Goal: Task Accomplishment & Management: Manage account settings

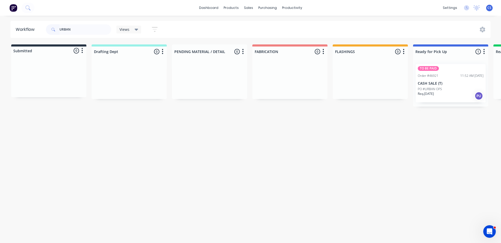
type input "URBAN"
click at [450, 89] on div "PO #URBAN OPS" at bounding box center [451, 89] width 66 height 5
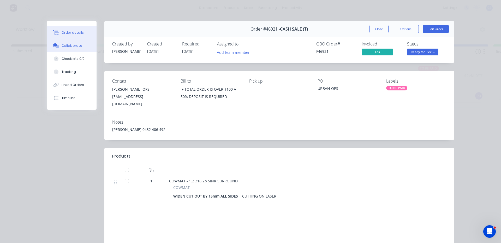
click at [78, 47] on div "Collaborate" at bounding box center [72, 45] width 21 height 5
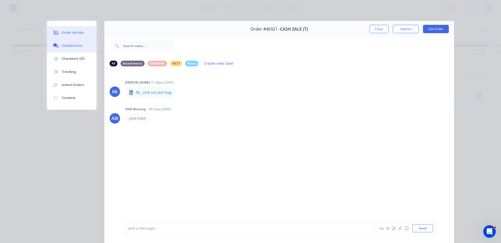
click at [77, 29] on button "Order details" at bounding box center [72, 32] width 50 height 13
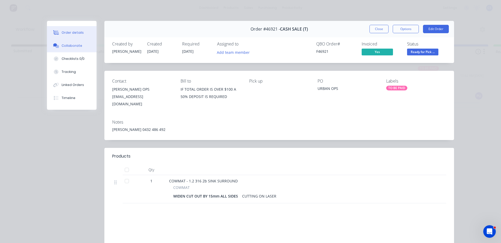
click at [63, 49] on button "Collaborate" at bounding box center [72, 45] width 50 height 13
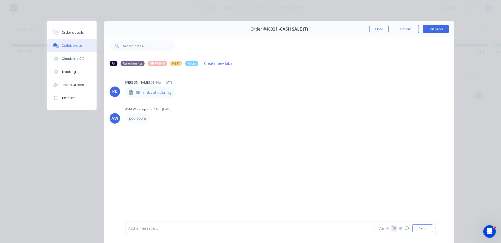
click at [392, 229] on icon "button" at bounding box center [394, 228] width 4 height 4
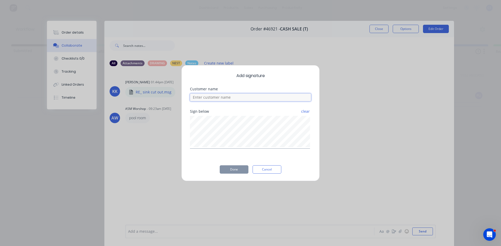
click at [229, 99] on input at bounding box center [250, 98] width 121 height 8
type input "[PERSON_NAME]"
click at [239, 172] on button "Done" at bounding box center [234, 170] width 29 height 8
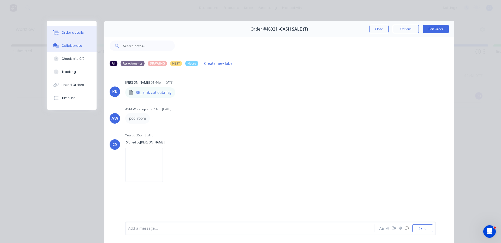
click at [75, 35] on button "Order details" at bounding box center [72, 32] width 50 height 13
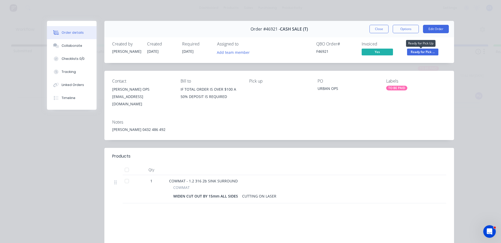
click at [418, 50] on span "Ready for Pick ..." at bounding box center [422, 52] width 31 height 7
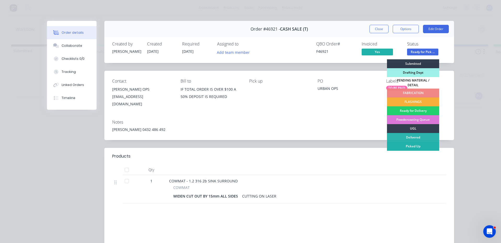
click at [415, 142] on div "Picked Up" at bounding box center [413, 146] width 52 height 9
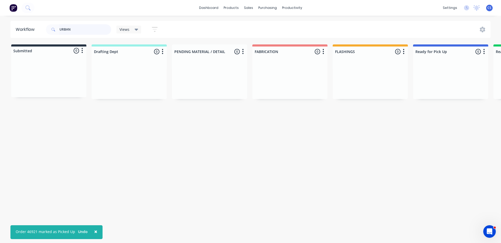
drag, startPoint x: 78, startPoint y: 29, endPoint x: 58, endPoint y: 28, distance: 20.6
click at [58, 28] on div "URBAN" at bounding box center [78, 29] width 65 height 10
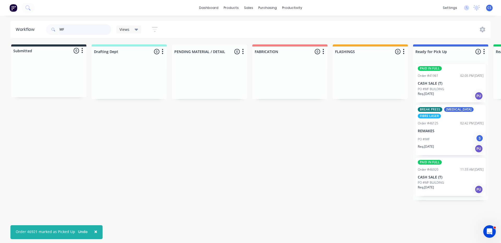
type input "MF"
click at [442, 187] on div "Req. [DATE] PU" at bounding box center [451, 189] width 66 height 9
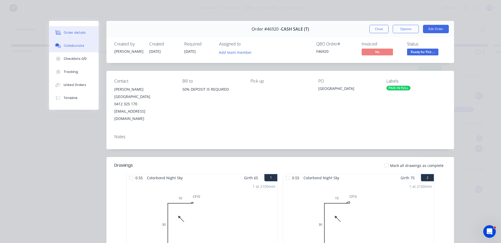
click at [77, 48] on button "Collaborate" at bounding box center [74, 45] width 50 height 13
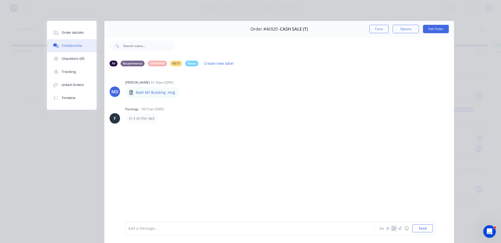
click at [392, 227] on icon "button" at bounding box center [394, 228] width 4 height 4
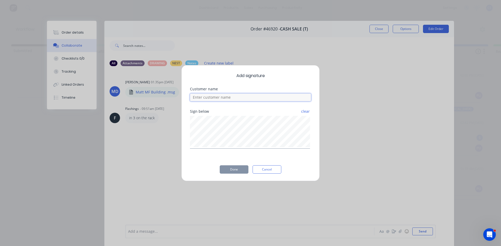
click at [251, 98] on input at bounding box center [250, 98] width 121 height 8
type input "MATT"
click at [229, 172] on button "Done" at bounding box center [234, 170] width 29 height 8
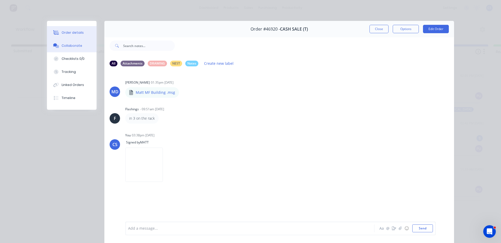
click at [69, 32] on div "Order details" at bounding box center [73, 32] width 22 height 5
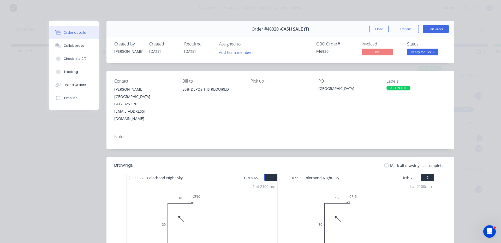
click at [434, 52] on span "Ready for Pick ..." at bounding box center [422, 52] width 31 height 7
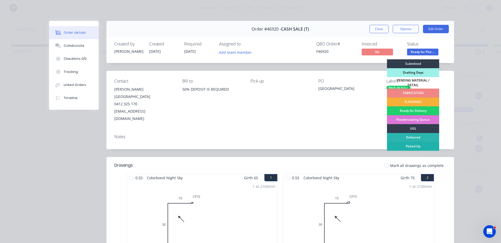
click at [415, 144] on div "Picked Up" at bounding box center [413, 146] width 52 height 9
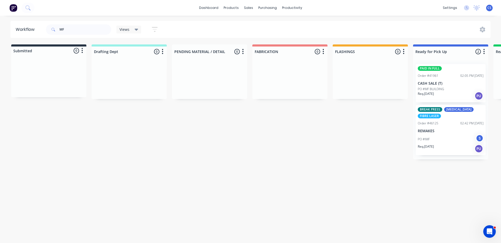
click at [442, 90] on p "PO #MF BUILDING" at bounding box center [431, 89] width 26 height 5
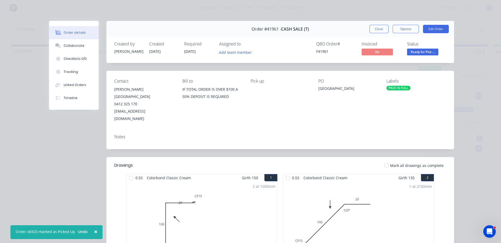
click at [421, 50] on span "Ready for Pick ..." at bounding box center [422, 52] width 31 height 7
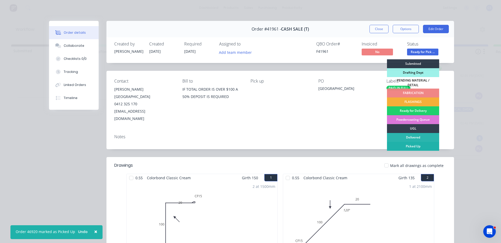
click at [413, 142] on div "Picked Up" at bounding box center [413, 146] width 52 height 9
